Goal: Information Seeking & Learning: Learn about a topic

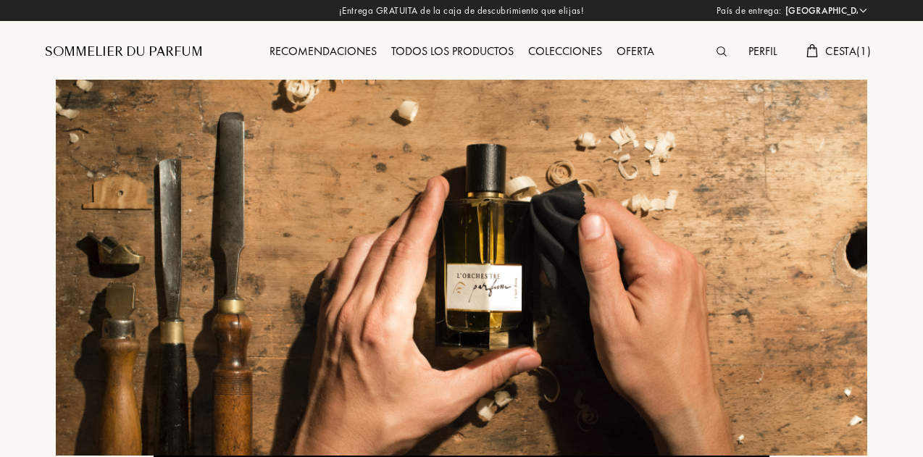
select select "ES"
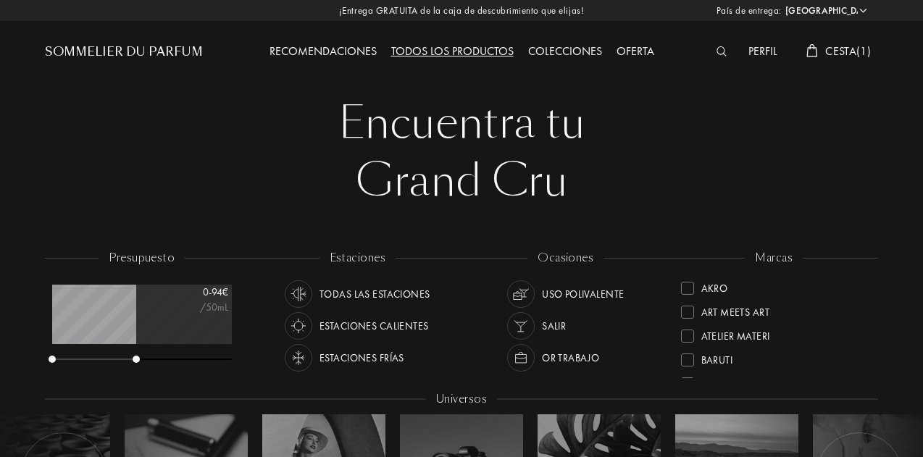
select select "ES"
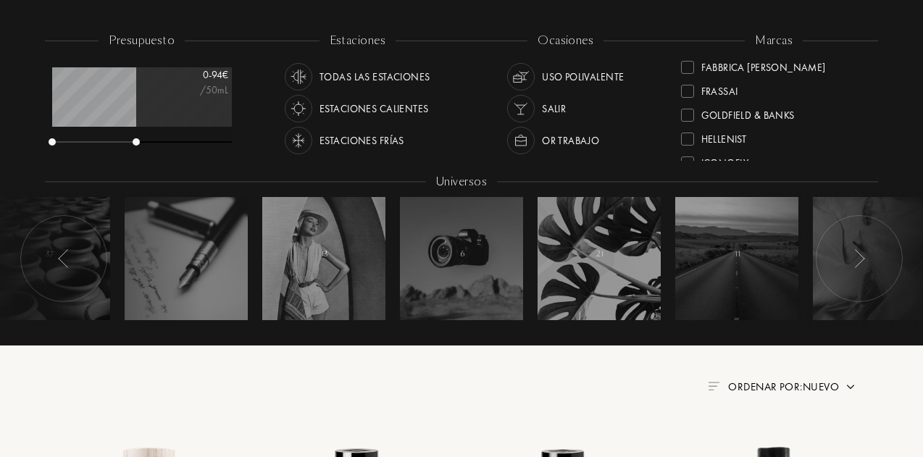
scroll to position [217, 0]
click at [771, 88] on div "Goldfield & Banks" at bounding box center [747, 90] width 93 height 20
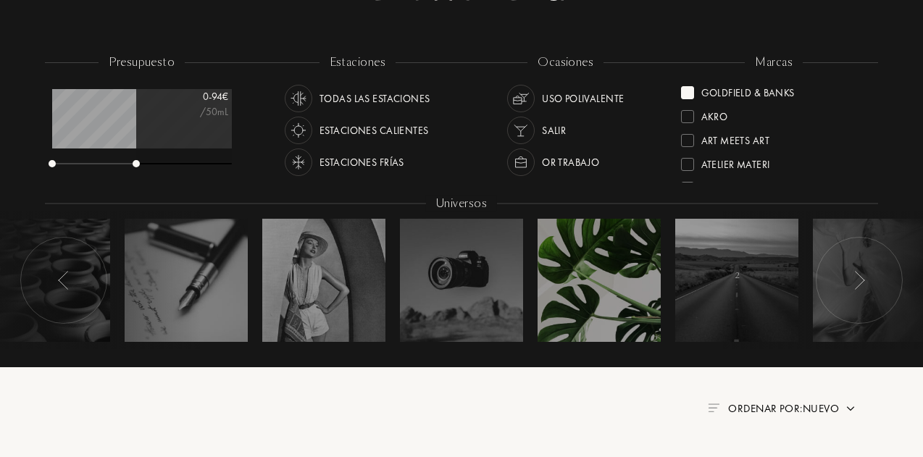
scroll to position [145, 0]
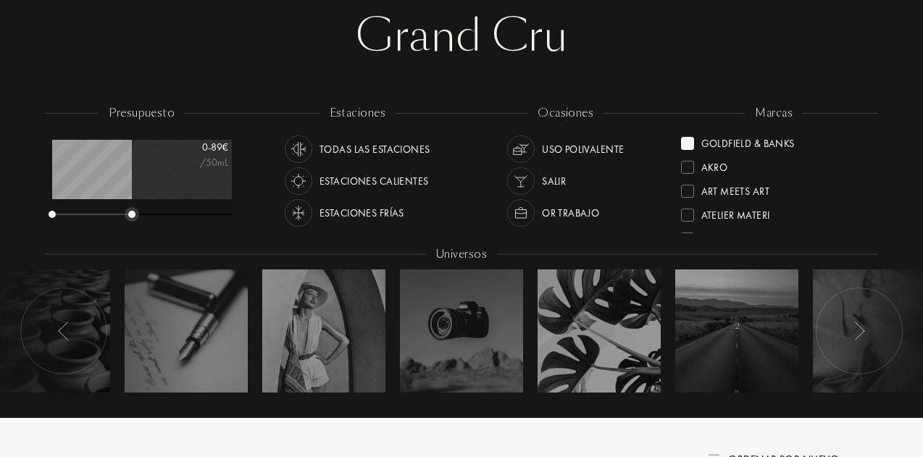
click at [132, 212] on div at bounding box center [142, 215] width 180 height 10
drag, startPoint x: 132, startPoint y: 212, endPoint x: 205, endPoint y: 214, distance: 73.2
click at [138, 214] on div at bounding box center [133, 214] width 7 height 7
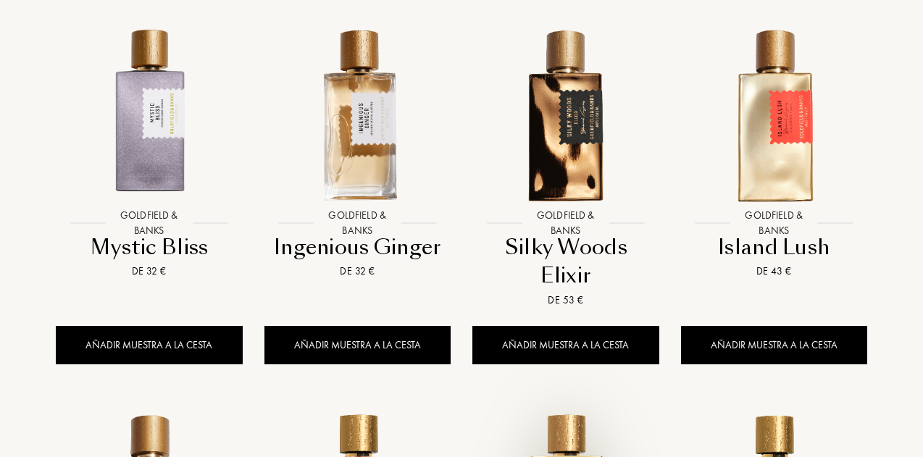
scroll to position [1014, 0]
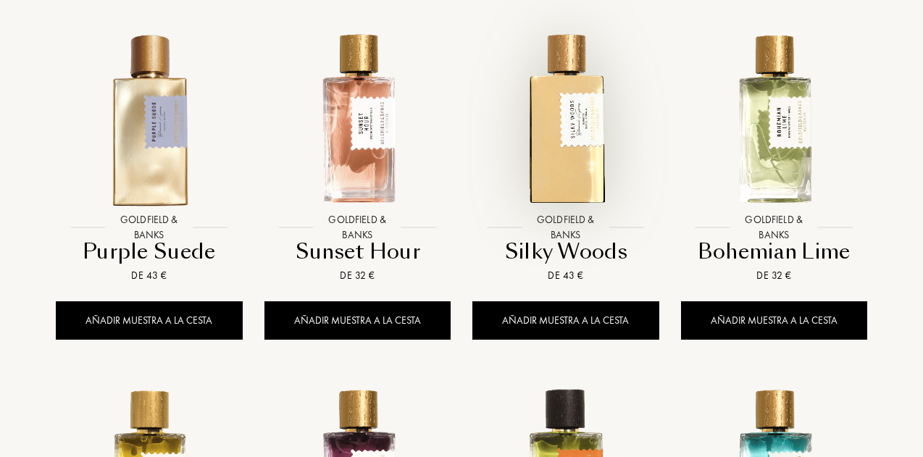
click at [540, 154] on img at bounding box center [566, 119] width 188 height 188
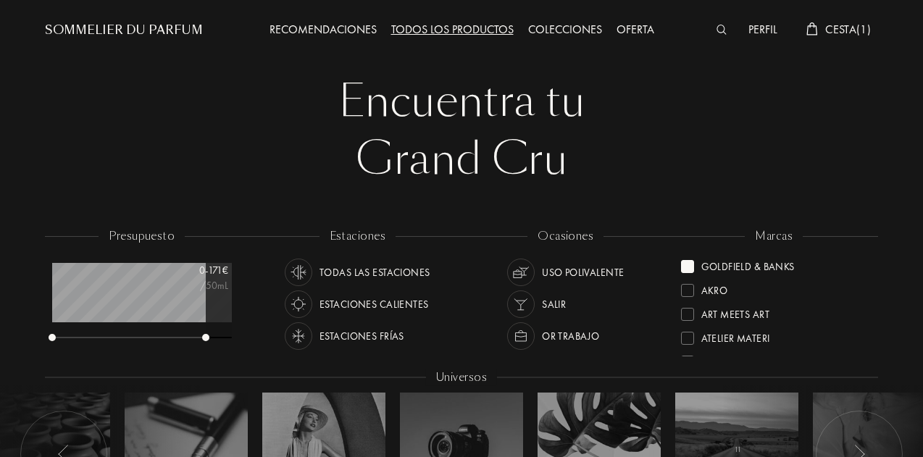
scroll to position [0, 0]
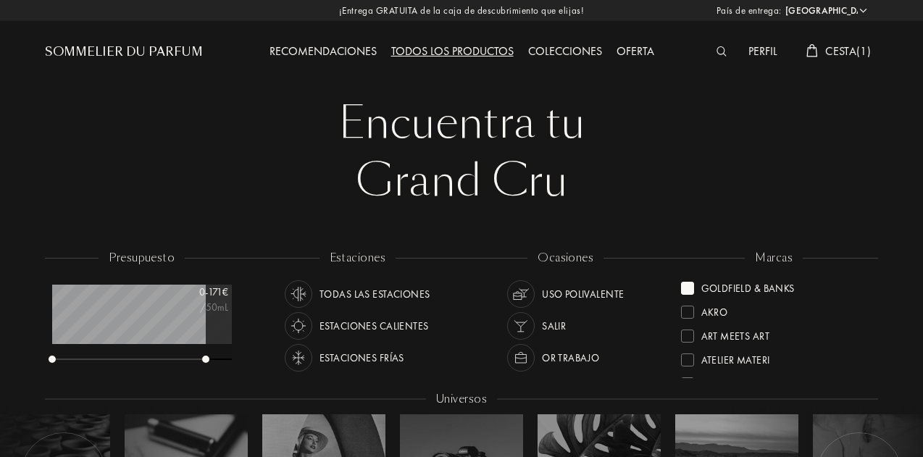
click at [690, 288] on div at bounding box center [687, 288] width 13 height 13
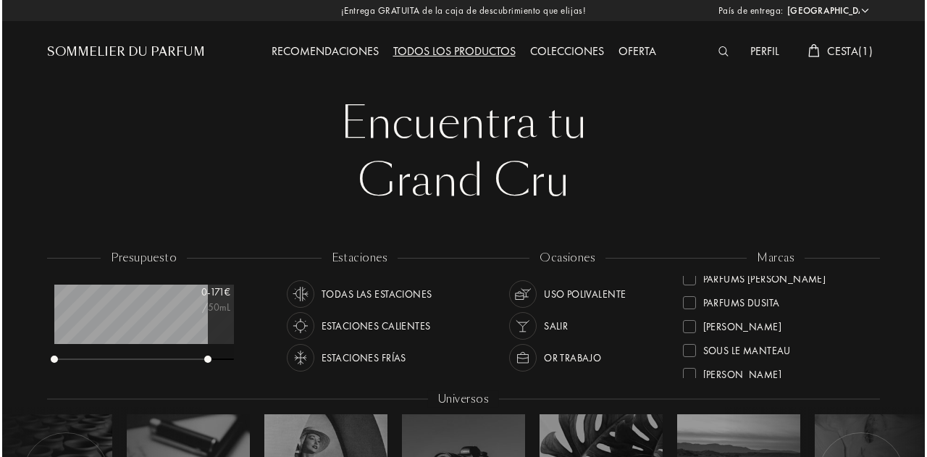
scroll to position [526, 0]
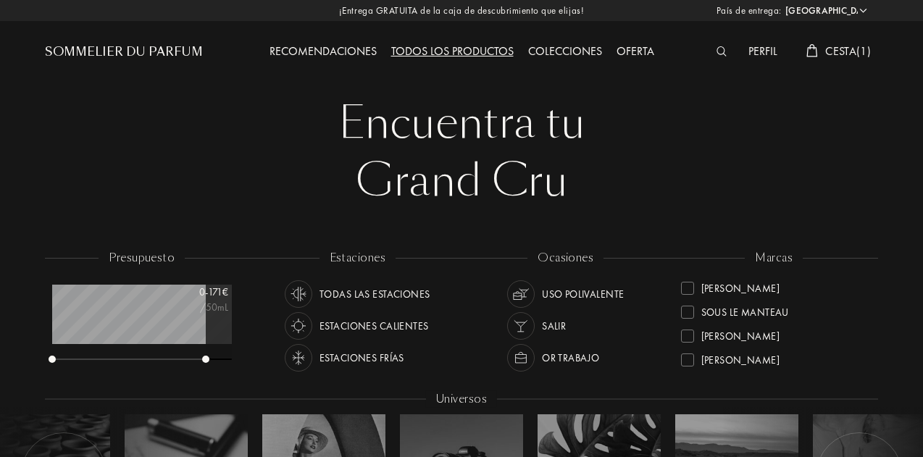
click at [716, 49] on img at bounding box center [721, 51] width 11 height 10
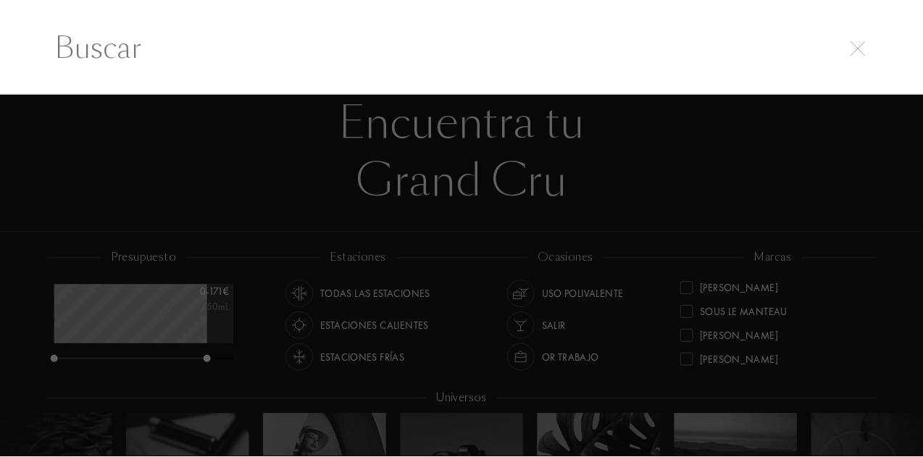
scroll to position [0, 0]
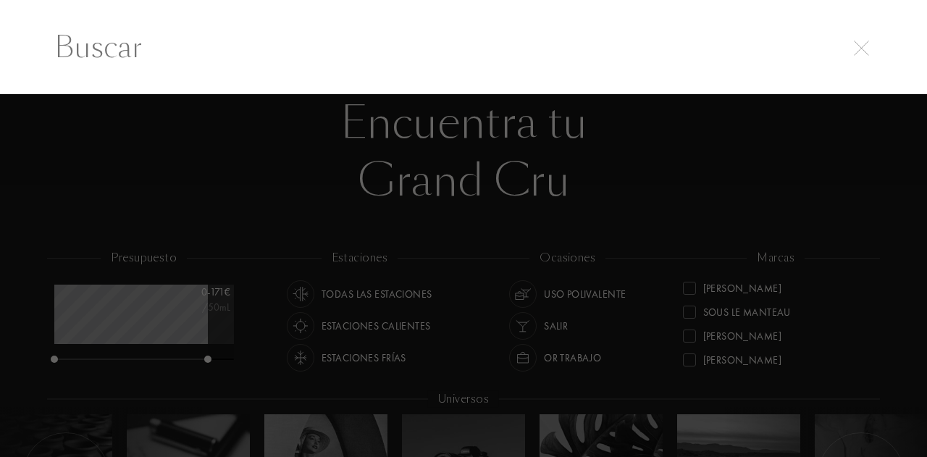
paste input "bdk"
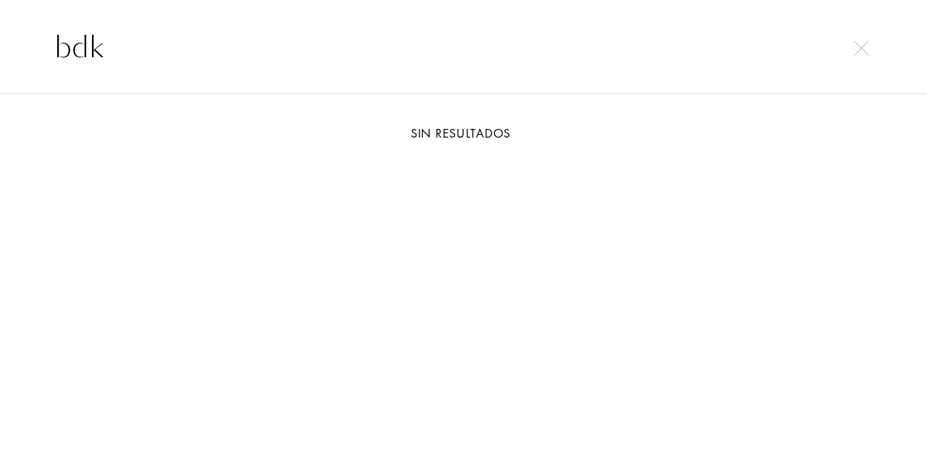
click at [309, 27] on input "bdk" at bounding box center [463, 46] width 876 height 43
click at [304, 37] on input "bdk" at bounding box center [463, 46] width 876 height 43
type input "bdk"
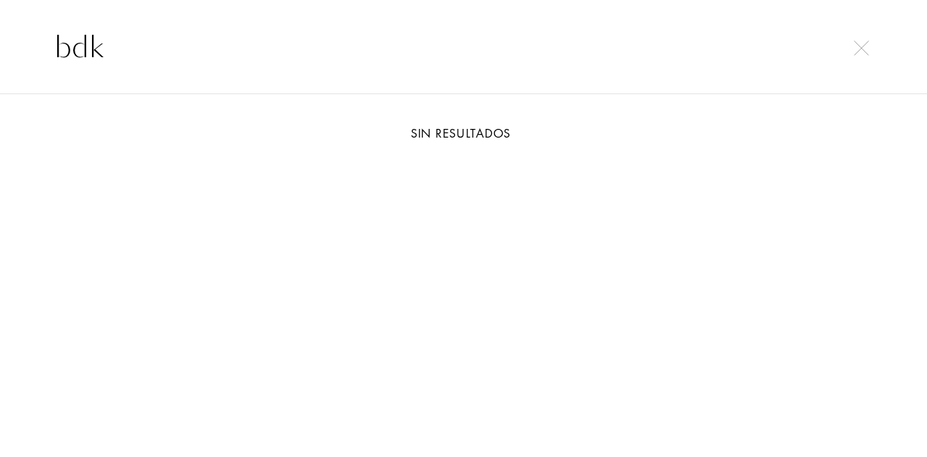
click at [859, 52] on img at bounding box center [861, 48] width 15 height 15
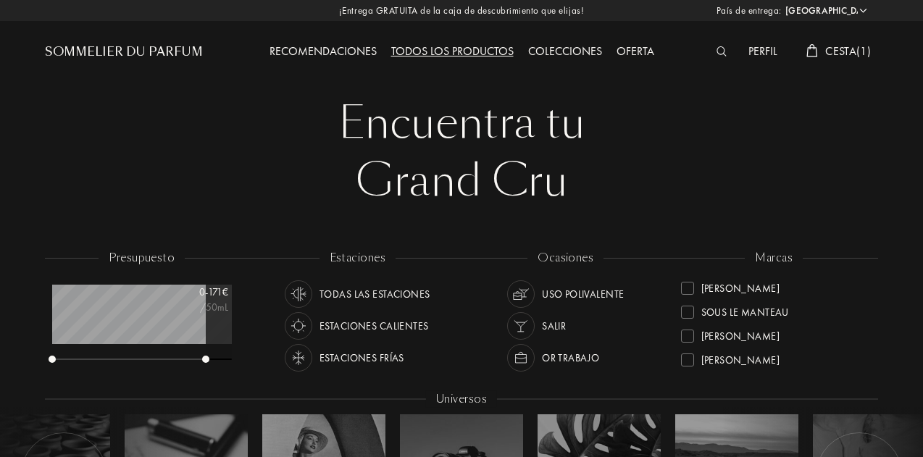
click at [135, 47] on div "Sommelier du Parfum" at bounding box center [124, 51] width 158 height 17
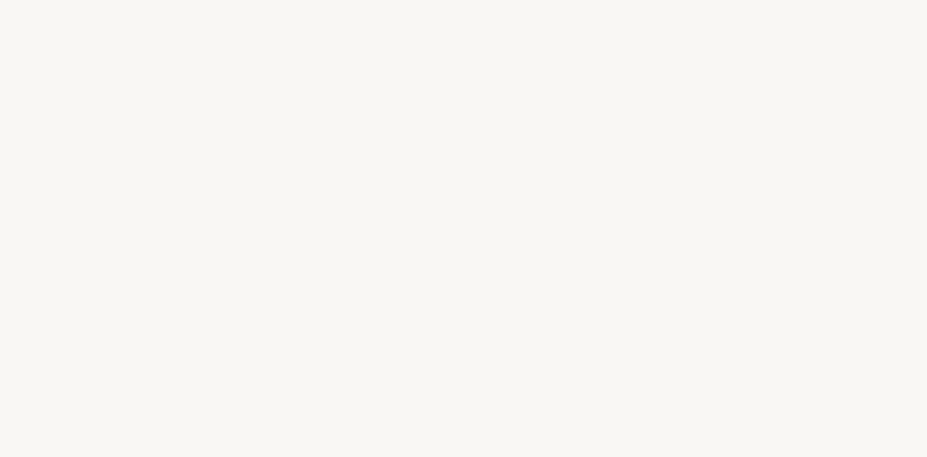
select select "ES"
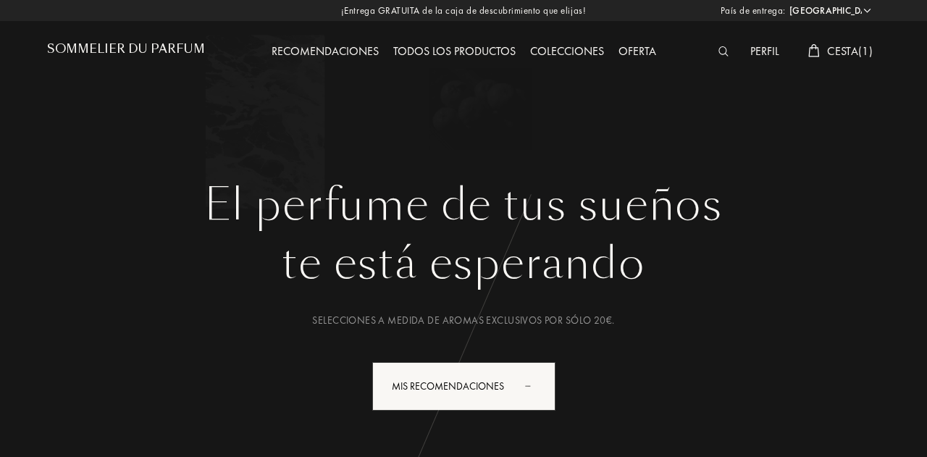
select select "ES"
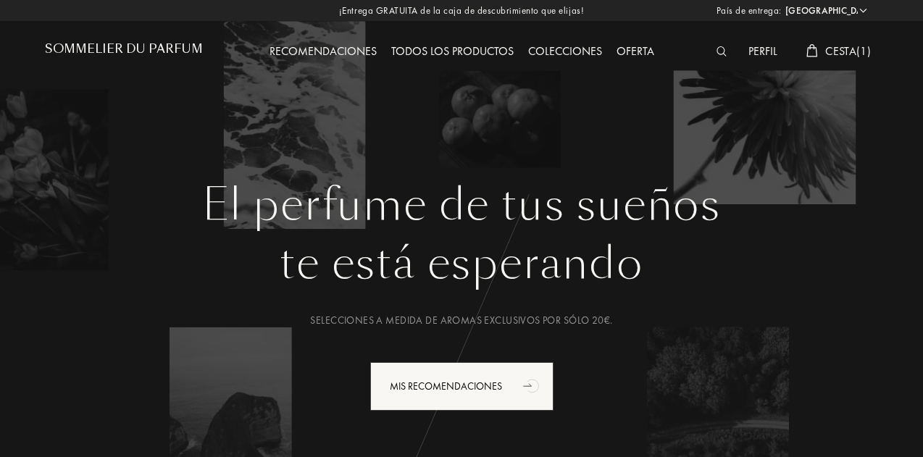
click at [722, 56] on img at bounding box center [721, 51] width 11 height 10
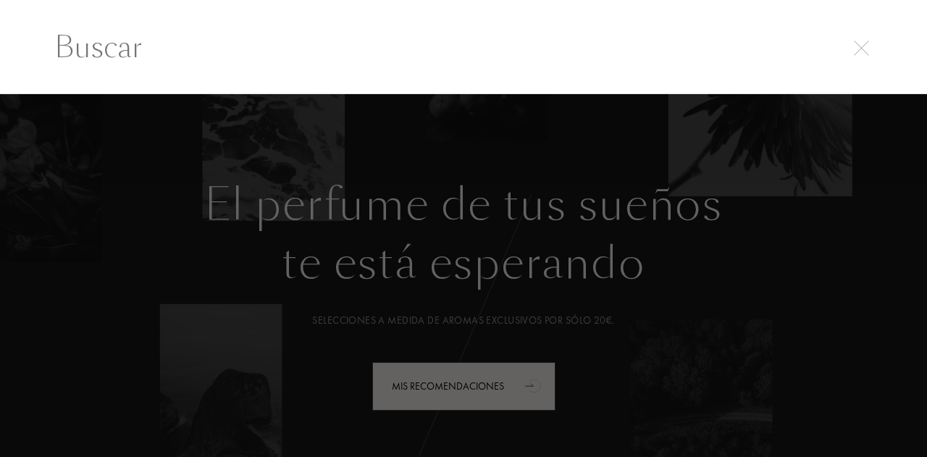
paste input "bdk"
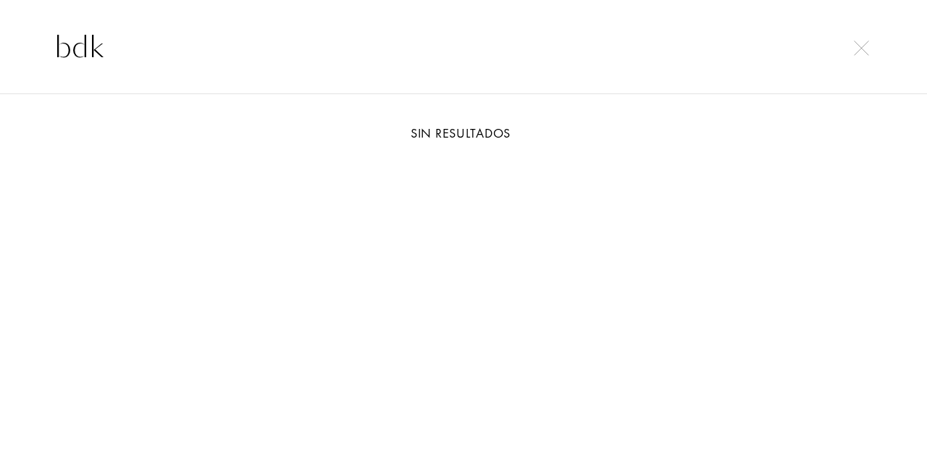
type input "bdk"
click at [494, 40] on input "bdk" at bounding box center [463, 46] width 876 height 43
click at [488, 58] on input "bdk" at bounding box center [463, 46] width 876 height 43
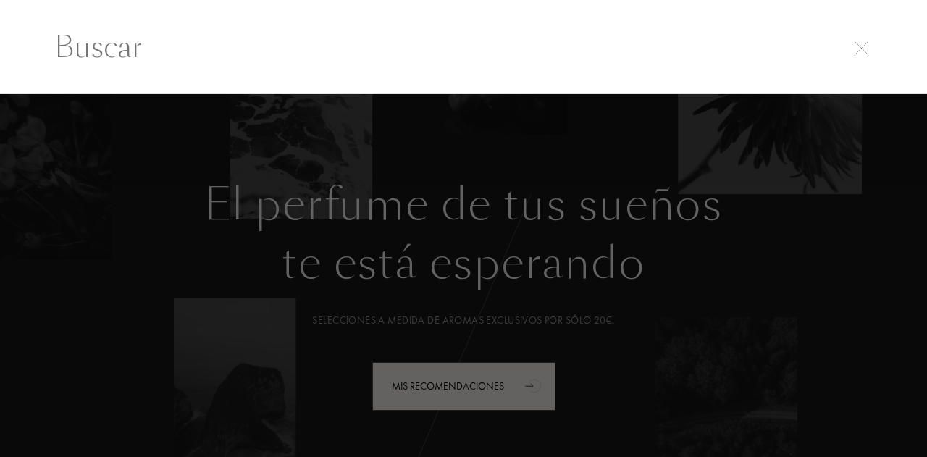
click at [859, 49] on img at bounding box center [861, 48] width 15 height 15
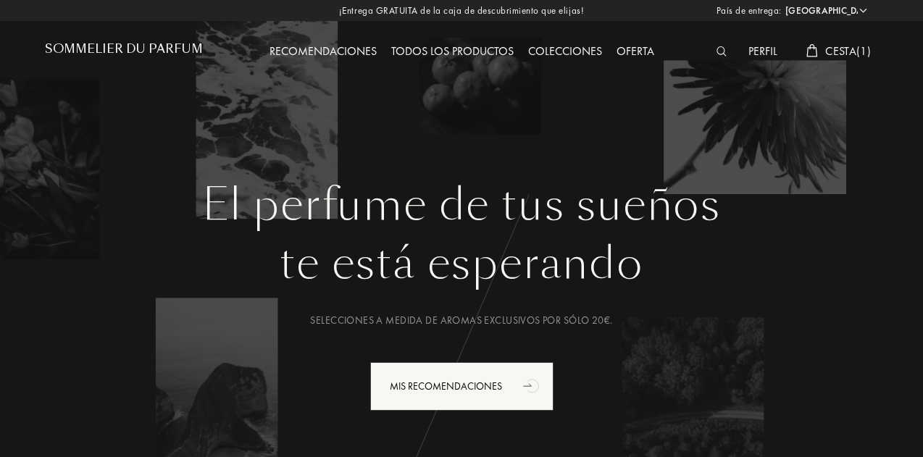
click at [434, 50] on div "Todos los productos" at bounding box center [452, 52] width 137 height 19
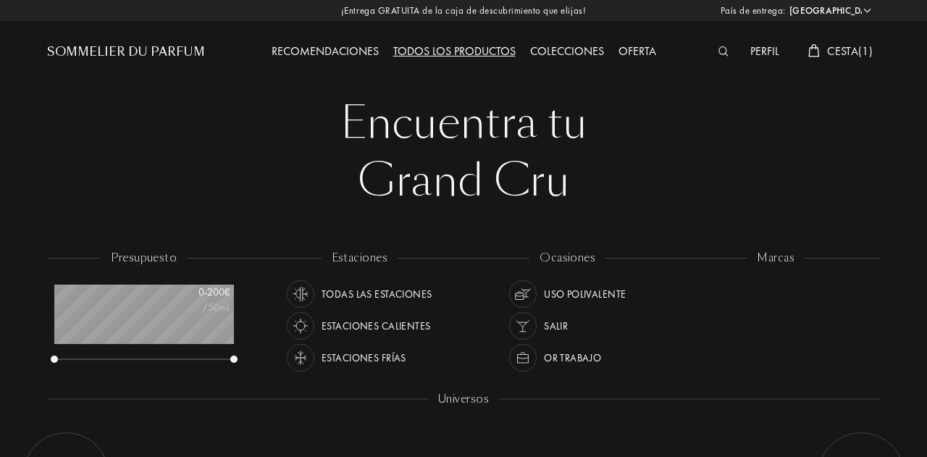
select select "ES"
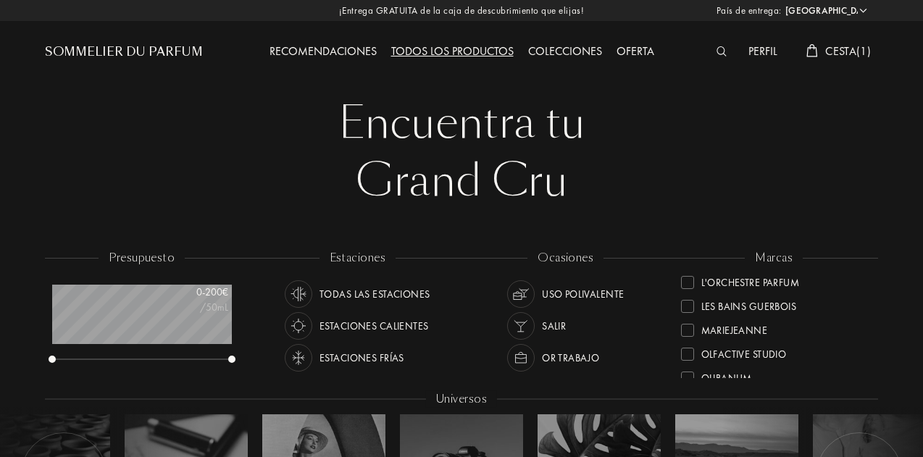
scroll to position [309, 0]
